Goal: Find specific page/section: Find specific page/section

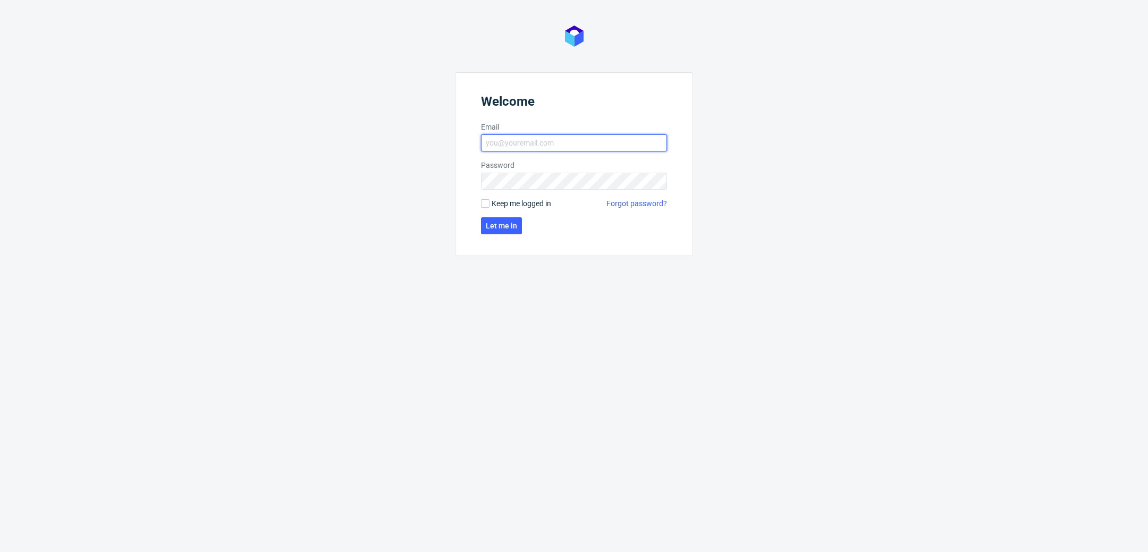
click at [546, 137] on input "Email" at bounding box center [574, 143] width 186 height 17
type input "[PERSON_NAME][EMAIL_ADDRESS][PERSON_NAME][DOMAIN_NAME]"
click button "Let me in" at bounding box center [501, 225] width 41 height 17
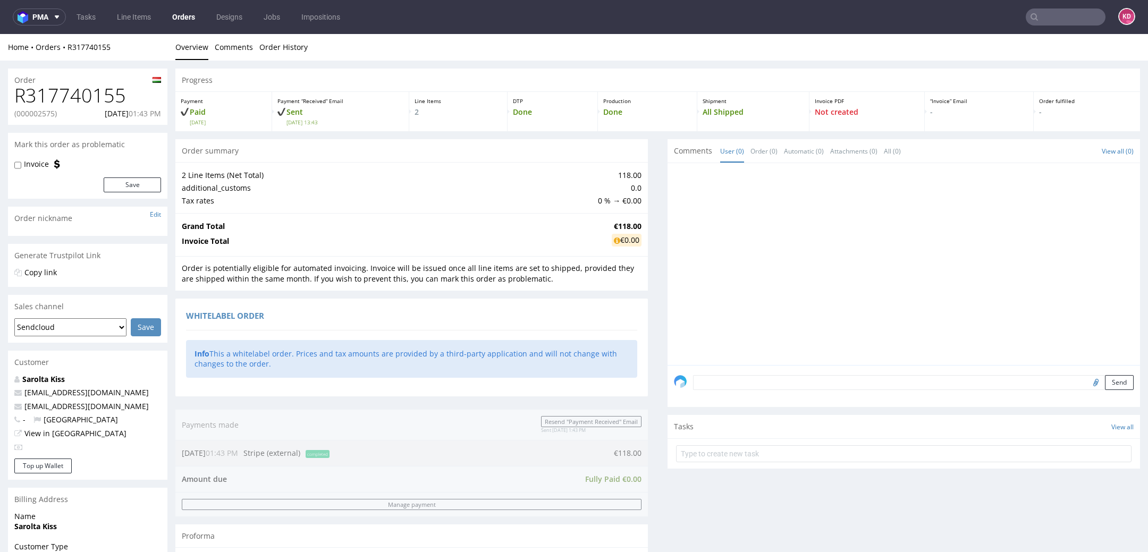
click at [191, 13] on link "Orders" at bounding box center [184, 17] width 36 height 17
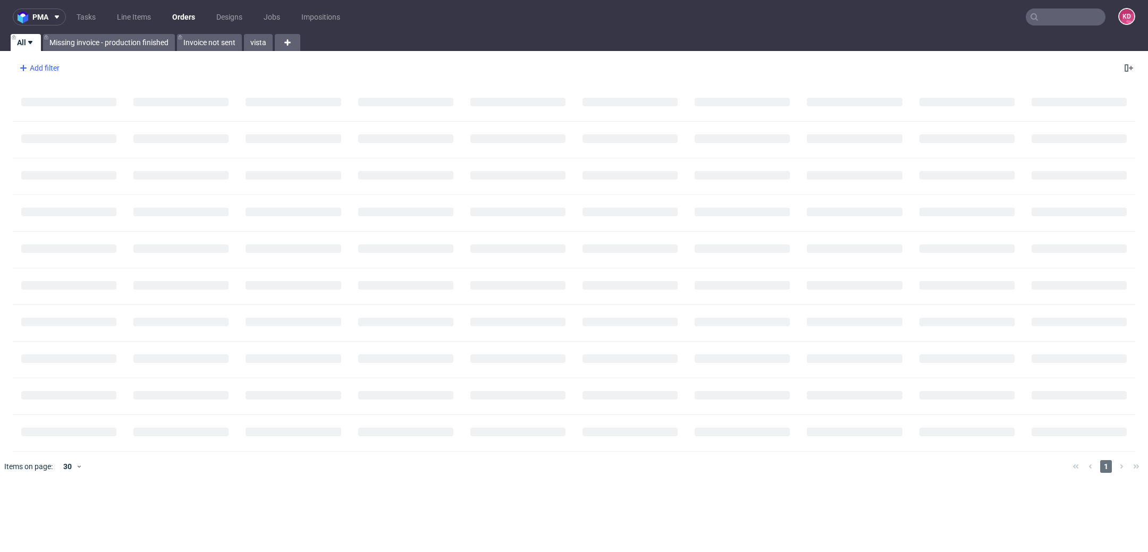
click at [45, 71] on div "Add filter" at bounding box center [38, 68] width 47 height 17
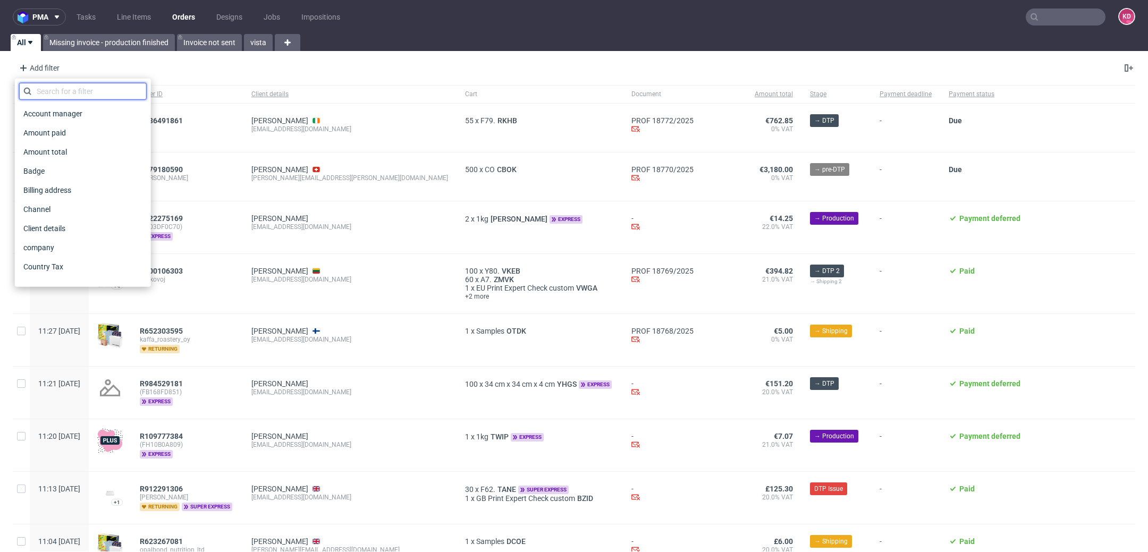
click at [53, 93] on input "text" at bounding box center [83, 91] width 128 height 17
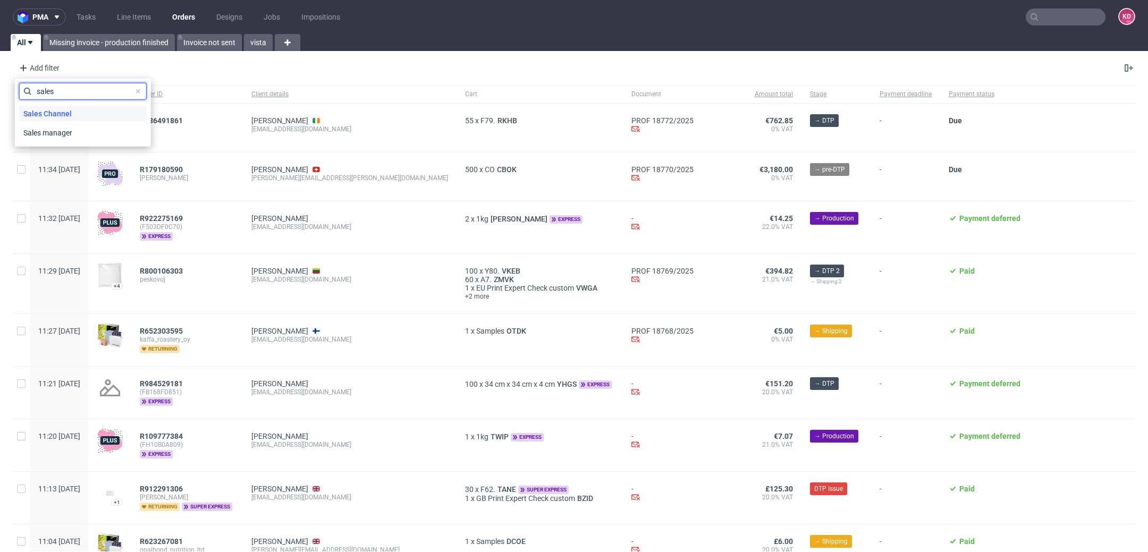
type input "sales"
click at [55, 106] on span "Sales Channel" at bounding box center [47, 113] width 57 height 15
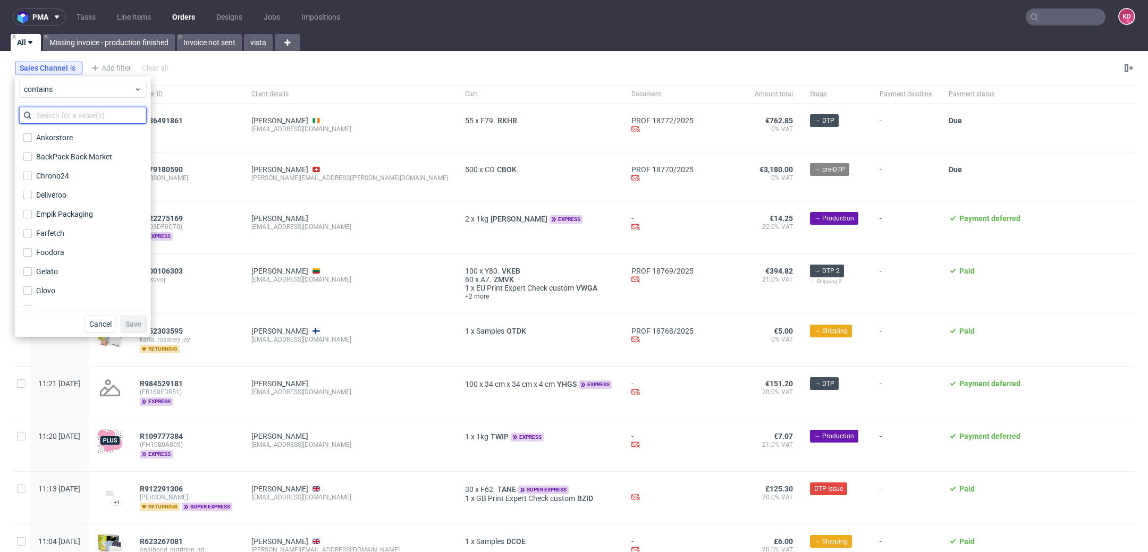
click at [72, 112] on input "text" at bounding box center [83, 115] width 128 height 17
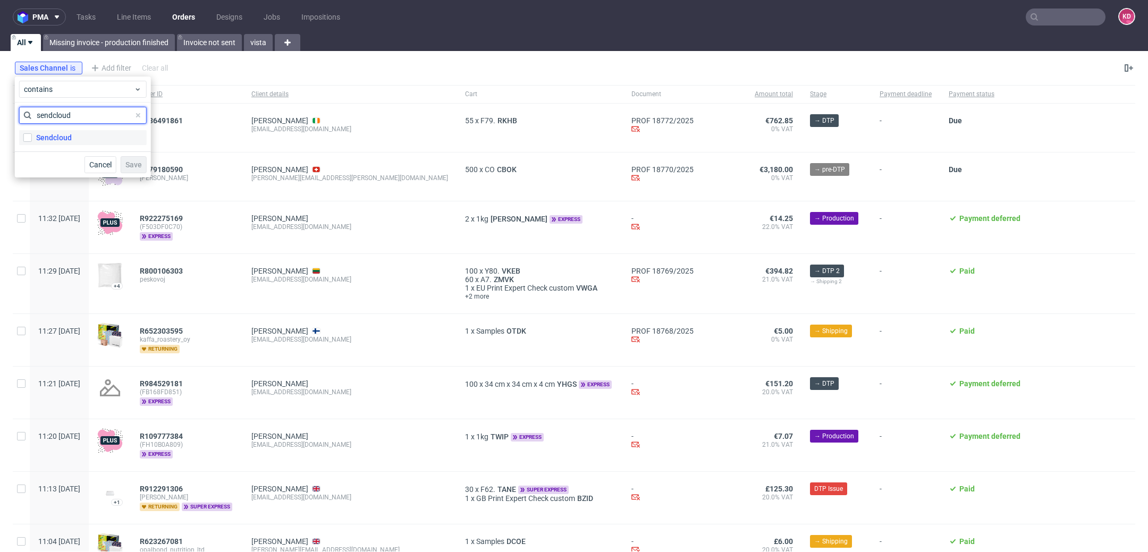
type input "sendcloud"
click at [67, 138] on div "Sendcloud" at bounding box center [54, 137] width 36 height 11
click at [32, 138] on input "Sendcloud" at bounding box center [27, 137] width 9 height 9
checkbox input "true"
click at [138, 162] on span "Save" at bounding box center [133, 164] width 16 height 7
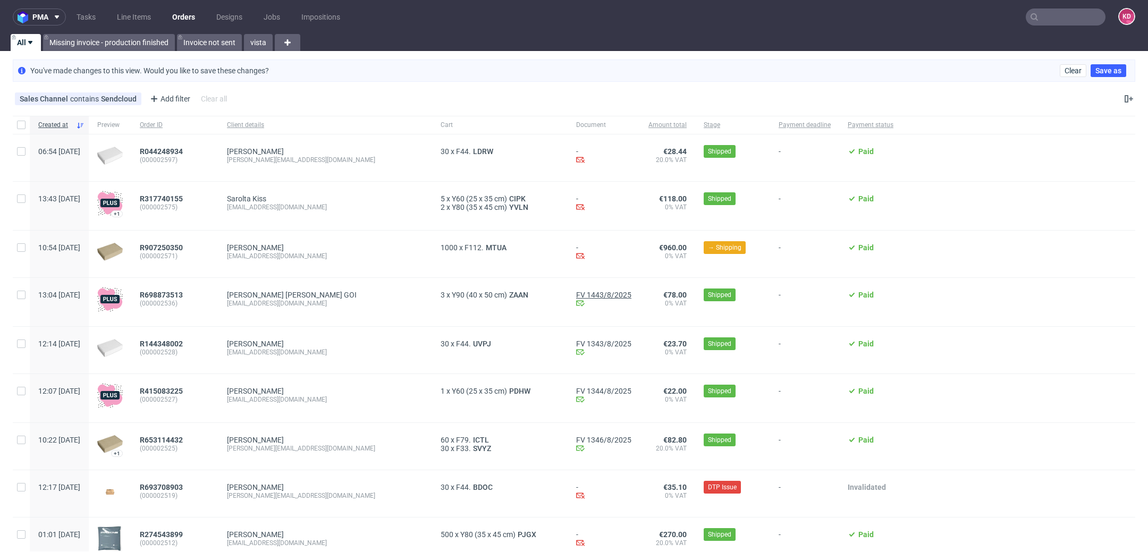
click at [576, 293] on link "FV 1443/8/2025" at bounding box center [603, 295] width 55 height 9
